Goal: Task Accomplishment & Management: Manage account settings

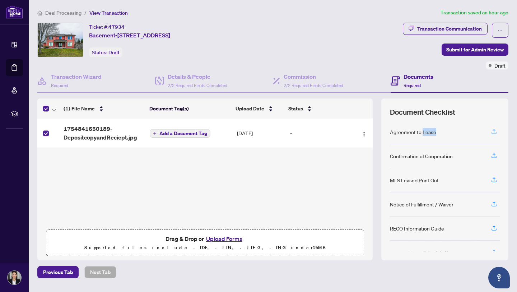
click at [495, 129] on icon "button" at bounding box center [494, 131] width 3 height 4
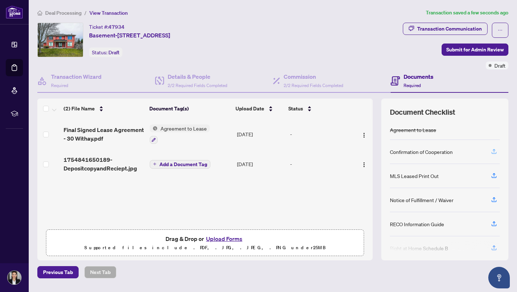
click at [493, 153] on icon "button" at bounding box center [494, 153] width 5 height 2
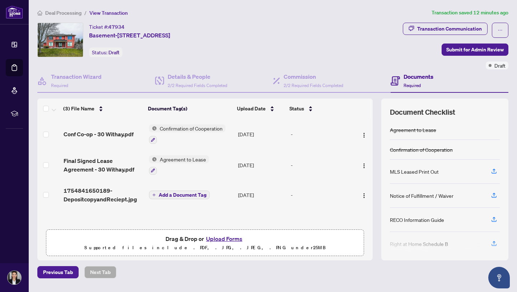
click at [434, 171] on div "MLS Leased Print Out" at bounding box center [414, 171] width 49 height 8
click at [499, 171] on button "button" at bounding box center [494, 171] width 11 height 12
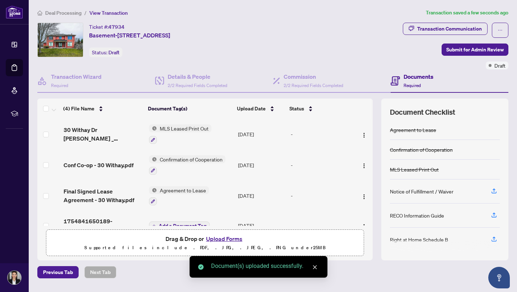
scroll to position [3, 0]
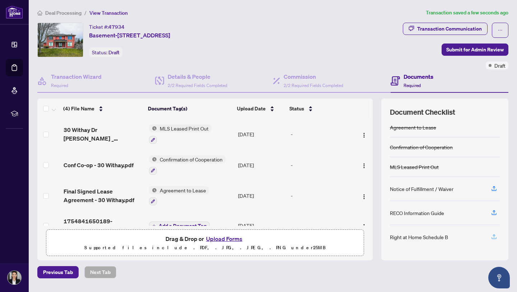
click at [494, 234] on icon "button" at bounding box center [494, 236] width 3 height 4
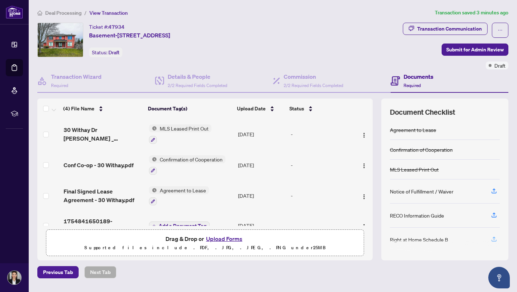
click at [498, 239] on button "button" at bounding box center [494, 239] width 11 height 12
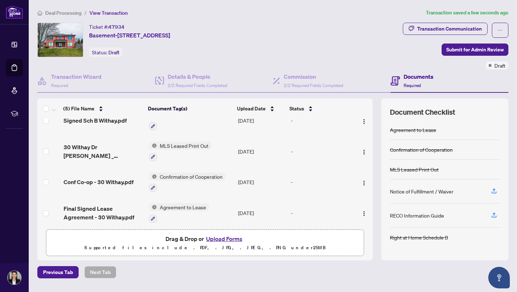
scroll to position [0, 0]
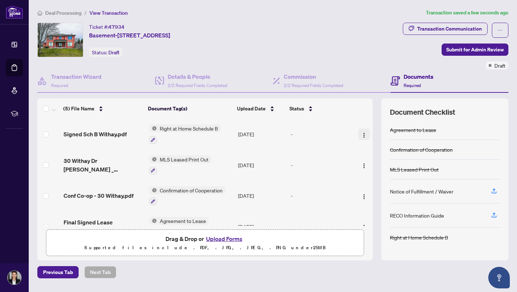
click at [363, 133] on img "button" at bounding box center [364, 135] width 6 height 6
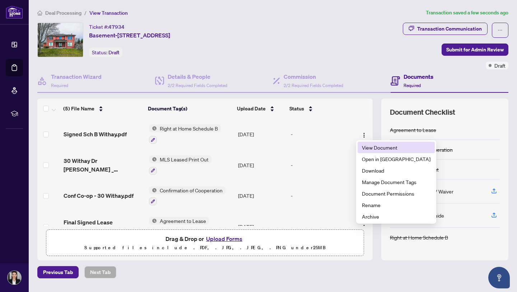
click at [380, 148] on span "View Document" at bounding box center [396, 147] width 69 height 8
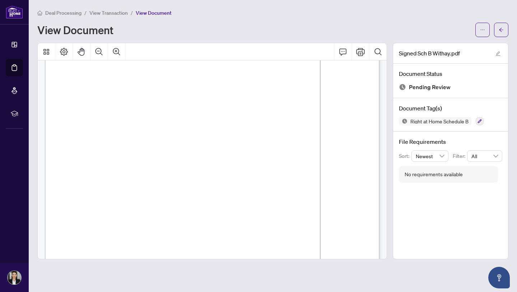
scroll to position [3579, 0]
click at [364, 51] on icon "Print" at bounding box center [360, 52] width 9 height 8
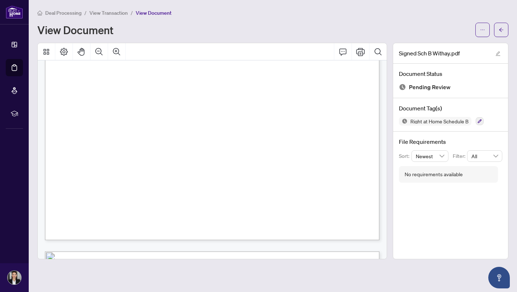
scroll to position [823, 0]
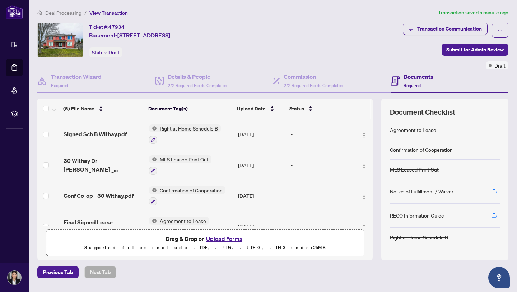
click at [171, 131] on div "Right at Home Schedule B" at bounding box center [185, 133] width 72 height 19
click at [172, 162] on span "Right at Home Schedule B" at bounding box center [185, 163] width 64 height 8
click at [151, 140] on icon "button" at bounding box center [153, 140] width 4 height 4
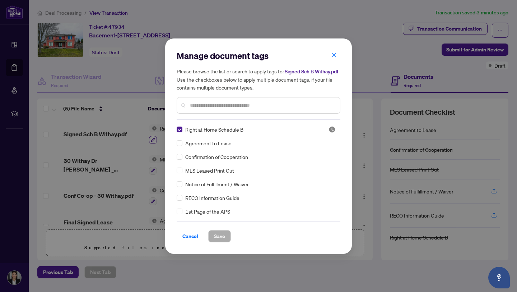
click at [193, 234] on span "Cancel" at bounding box center [191, 235] width 16 height 11
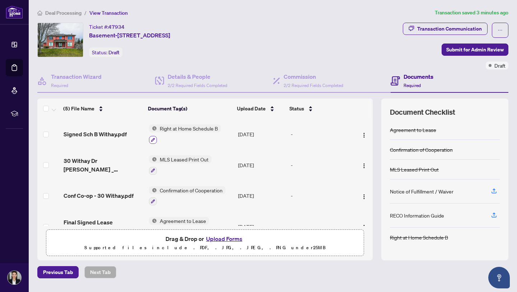
click at [206, 123] on td "Right at Home Schedule B" at bounding box center [190, 134] width 89 height 31
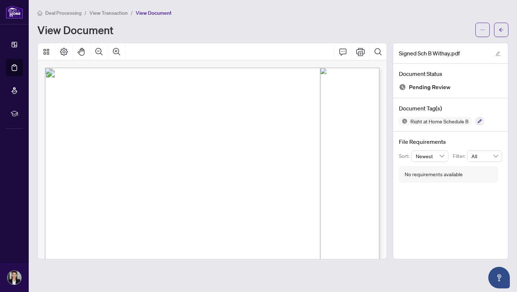
click at [480, 121] on icon "button" at bounding box center [480, 121] width 4 height 4
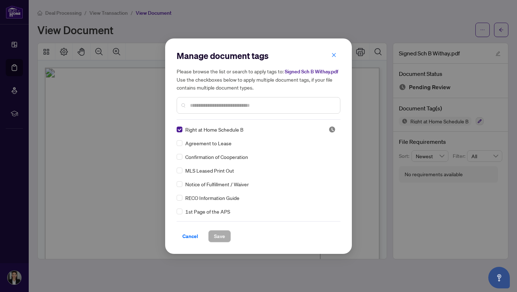
click at [183, 239] on span "Cancel" at bounding box center [191, 235] width 16 height 11
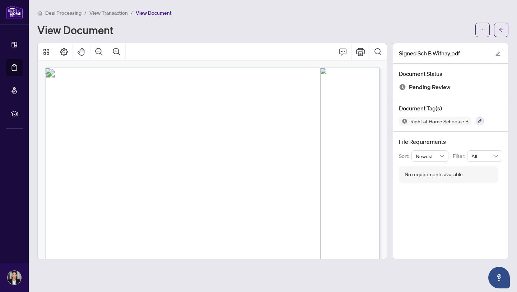
click at [183, 239] on div "Manage document tags Please browse the list or search to apply tags to: Signed …" at bounding box center [258, 146] width 517 height 292
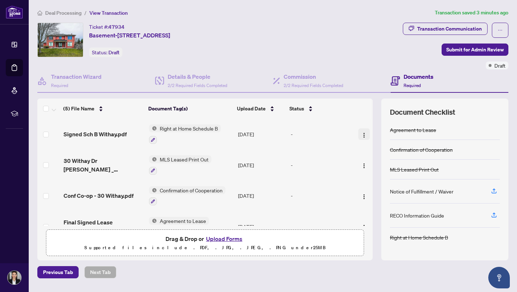
click at [364, 135] on img "button" at bounding box center [364, 135] width 6 height 6
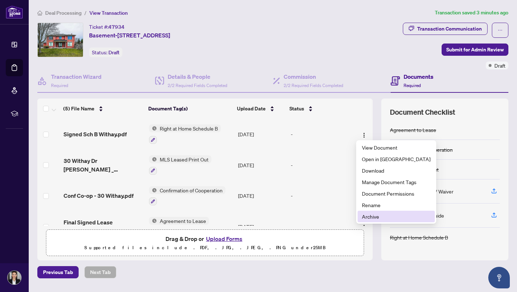
click at [373, 216] on span "Archive" at bounding box center [396, 216] width 69 height 8
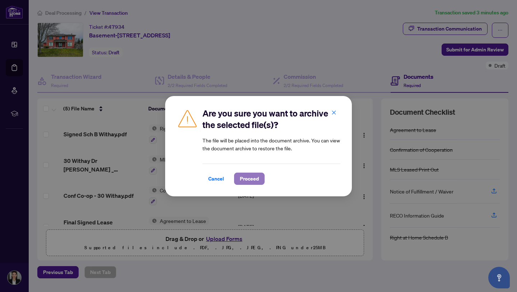
click at [251, 178] on span "Proceed" at bounding box center [249, 178] width 19 height 11
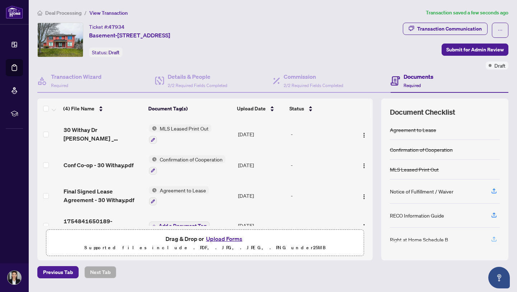
click at [495, 239] on icon "button" at bounding box center [494, 239] width 6 height 6
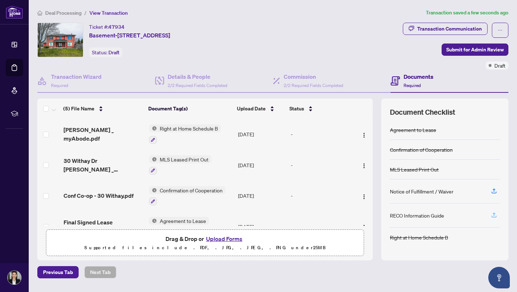
click at [493, 215] on icon "button" at bounding box center [494, 215] width 6 height 6
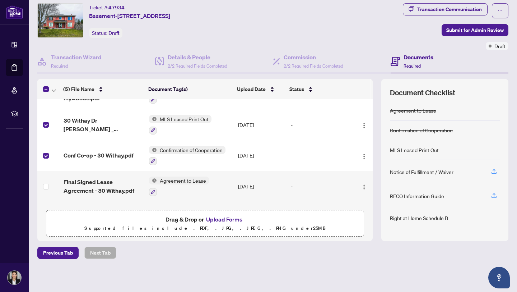
scroll to position [46, 0]
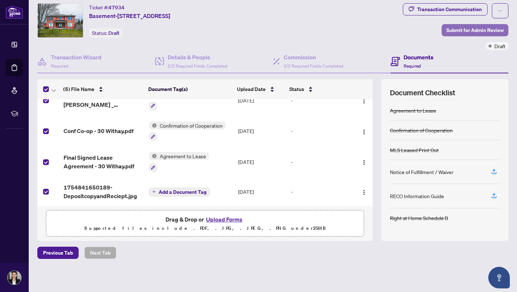
click at [470, 30] on span "Submit for Admin Review" at bounding box center [475, 29] width 57 height 11
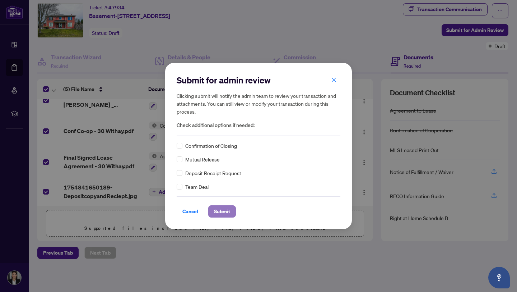
click at [229, 209] on span "Submit" at bounding box center [222, 211] width 16 height 11
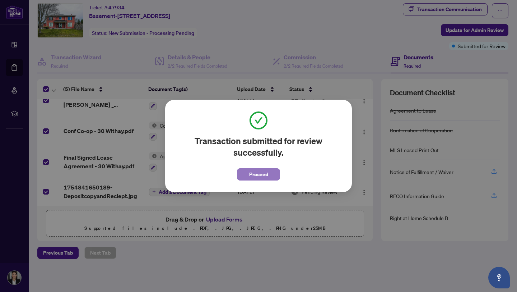
click at [273, 175] on button "Proceed" at bounding box center [258, 174] width 43 height 12
